Goal: Transaction & Acquisition: Download file/media

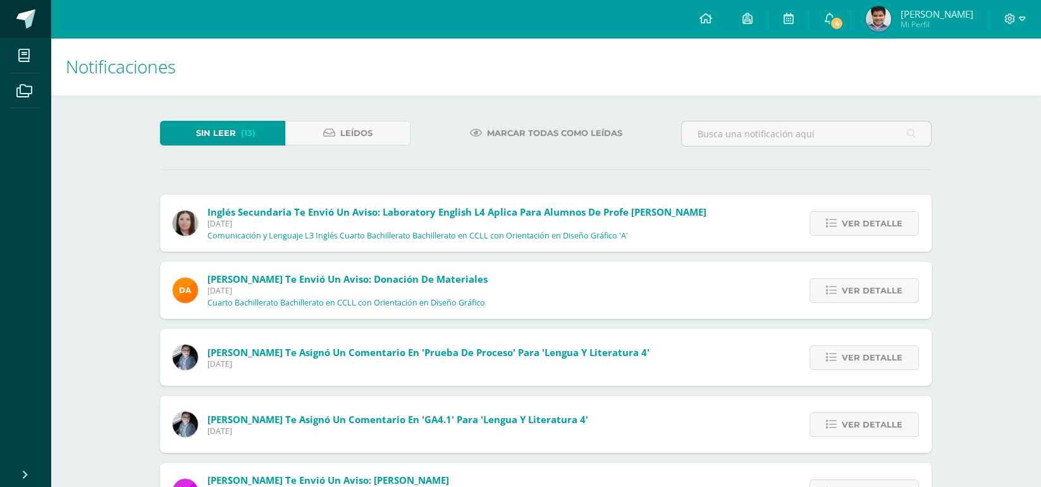
click at [29, 28] on link at bounding box center [25, 19] width 51 height 38
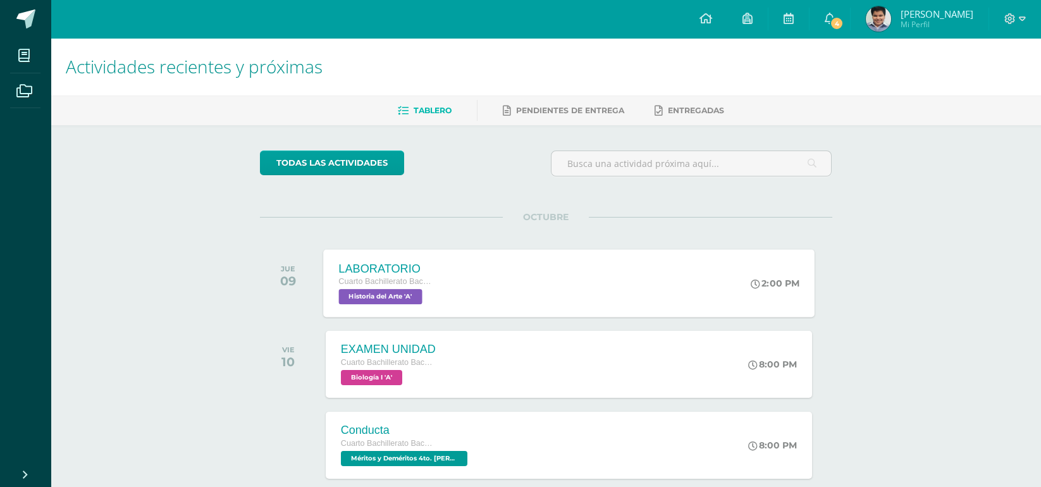
click at [486, 280] on div "LABORATORIO Cuarto Bachillerato Bachillerato en CCLL con Orientación en Diseño …" at bounding box center [568, 283] width 491 height 68
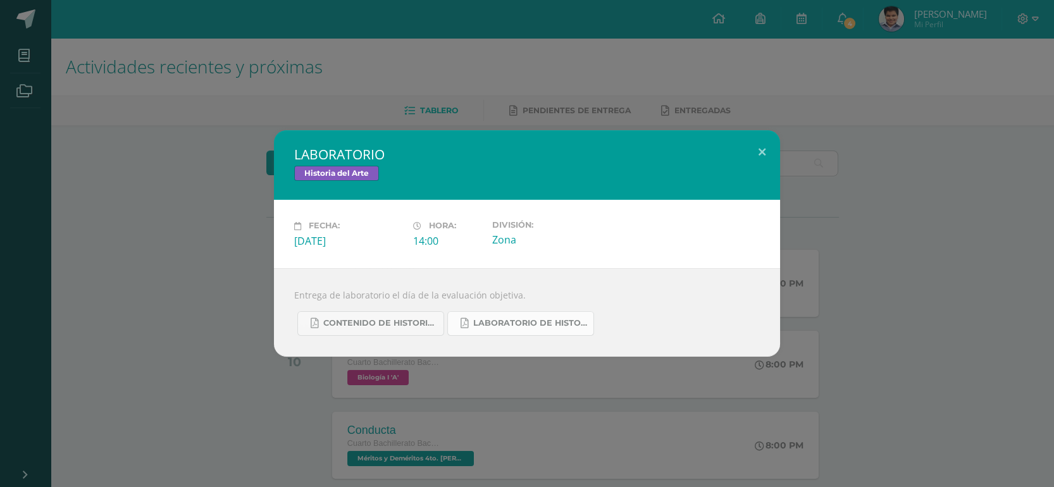
click at [489, 322] on span "LABORATORIO DE HISTORIA DEL ARTE.pdf" at bounding box center [530, 323] width 114 height 10
click at [395, 327] on span "CONTENIDO DE HISTORIA DEL ARTE UIV.pdf" at bounding box center [380, 323] width 114 height 10
